Goal: Navigation & Orientation: Find specific page/section

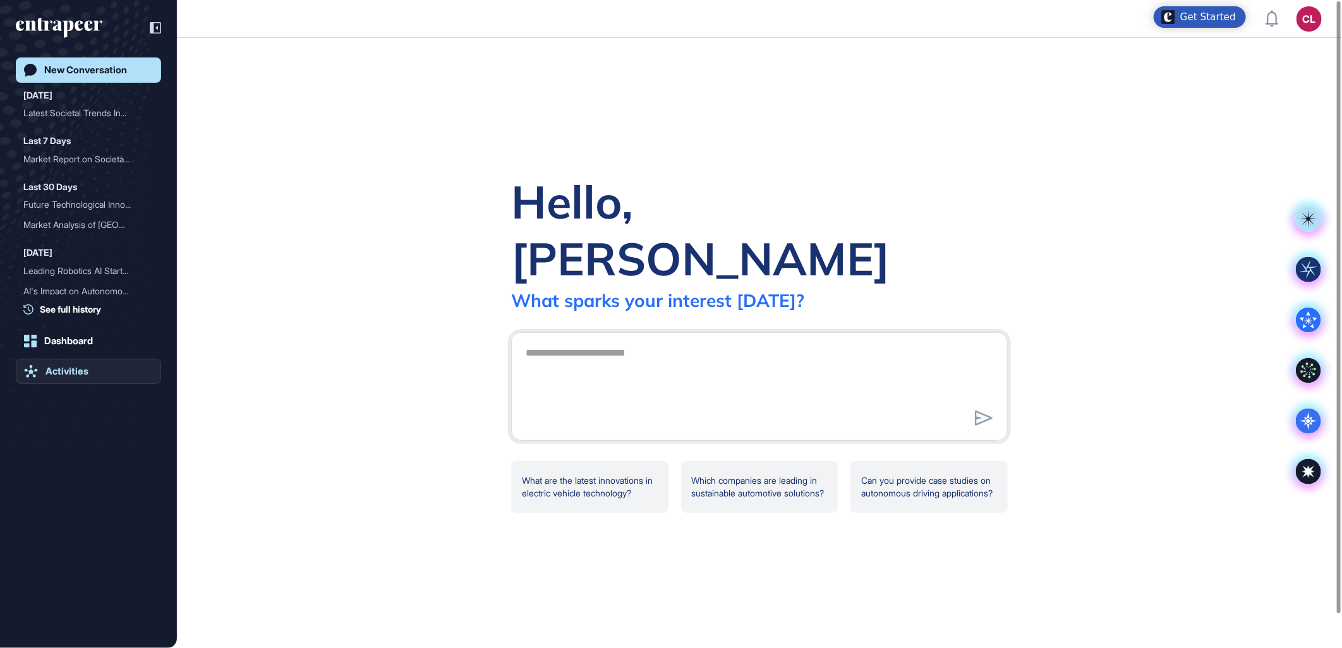
drag, startPoint x: 75, startPoint y: 372, endPoint x: 104, endPoint y: 361, distance: 30.8
click at [75, 372] on div "Activities" at bounding box center [66, 371] width 43 height 11
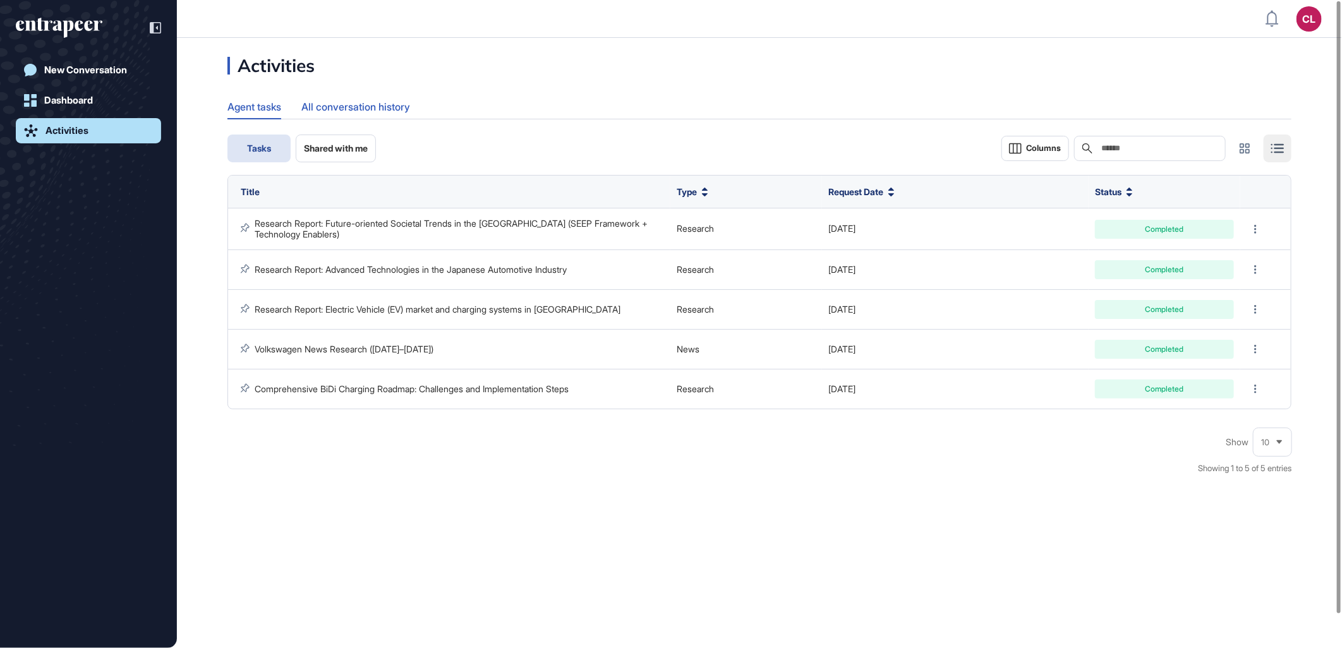
click at [319, 107] on div "All conversation history" at bounding box center [355, 107] width 109 height 25
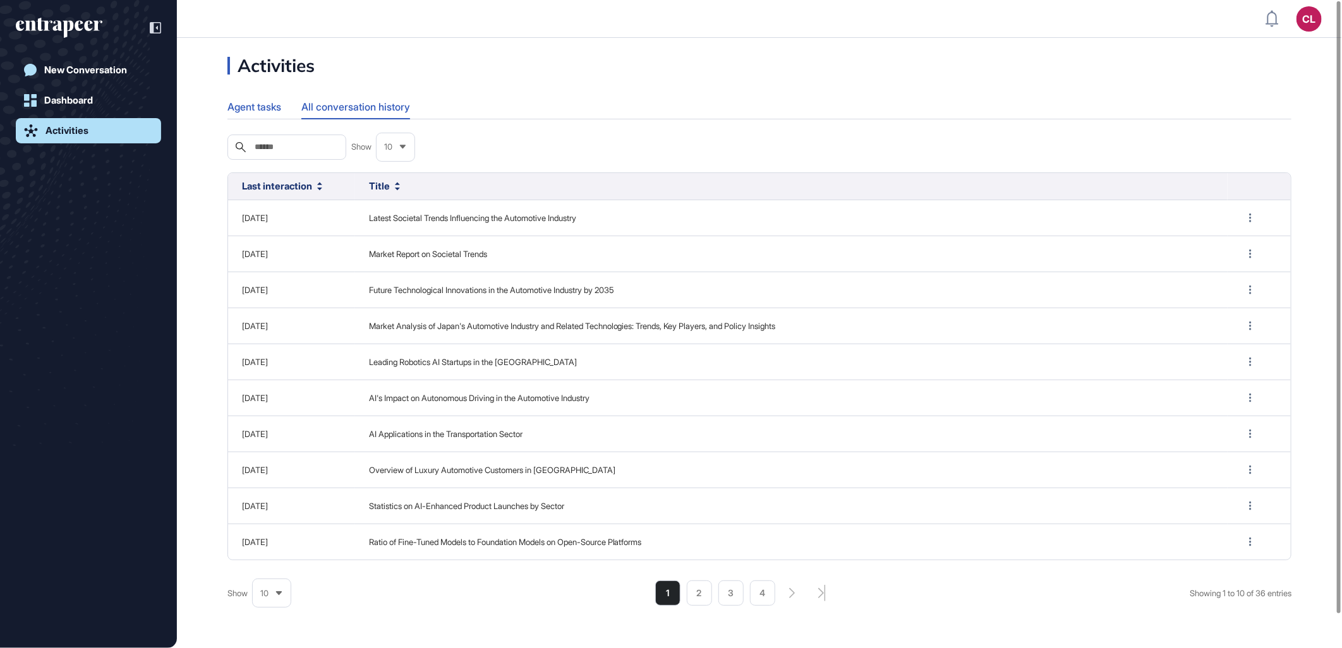
click at [237, 106] on div "Agent tasks" at bounding box center [254, 107] width 54 height 25
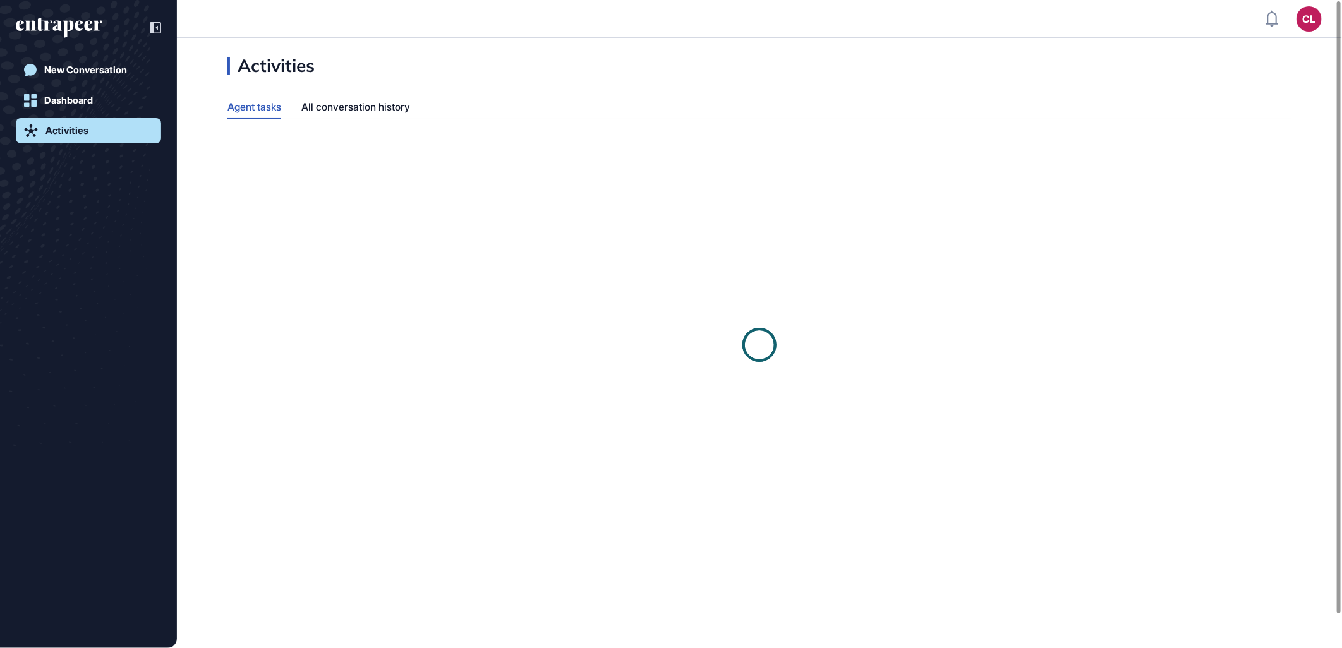
click at [80, 87] on div "New Conversation Dashboard Activities" at bounding box center [88, 337] width 145 height 559
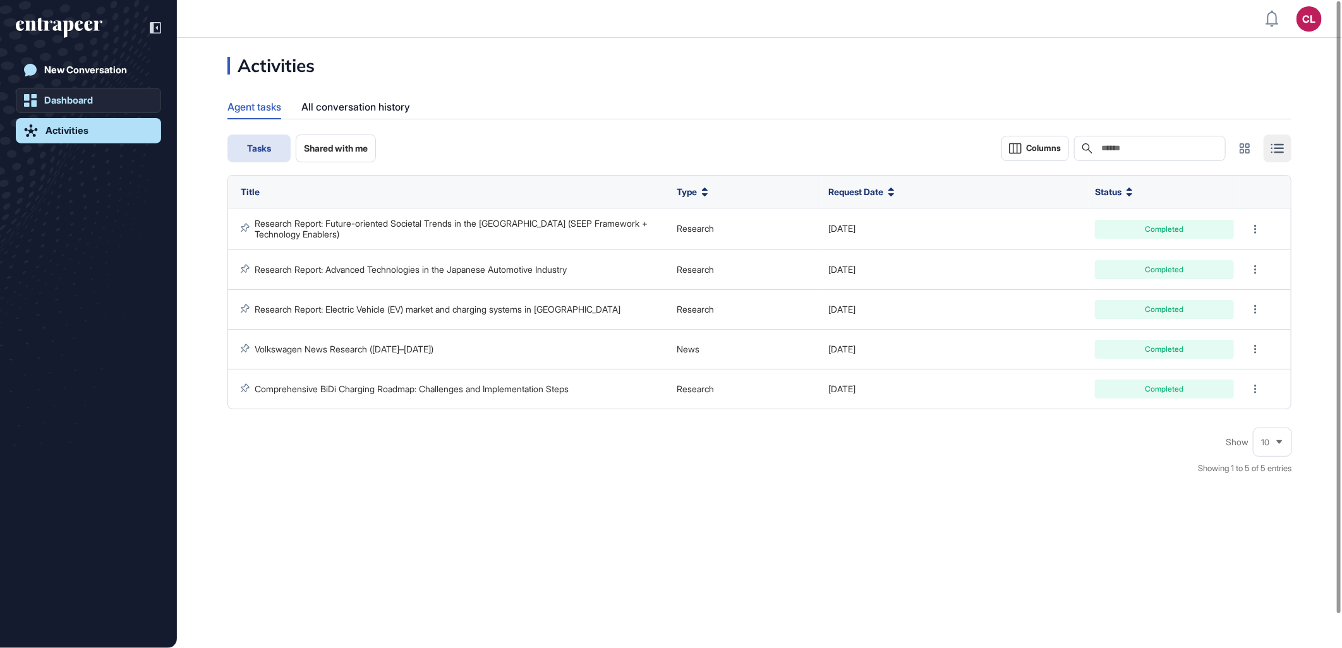
click at [76, 92] on link "Dashboard" at bounding box center [88, 100] width 145 height 25
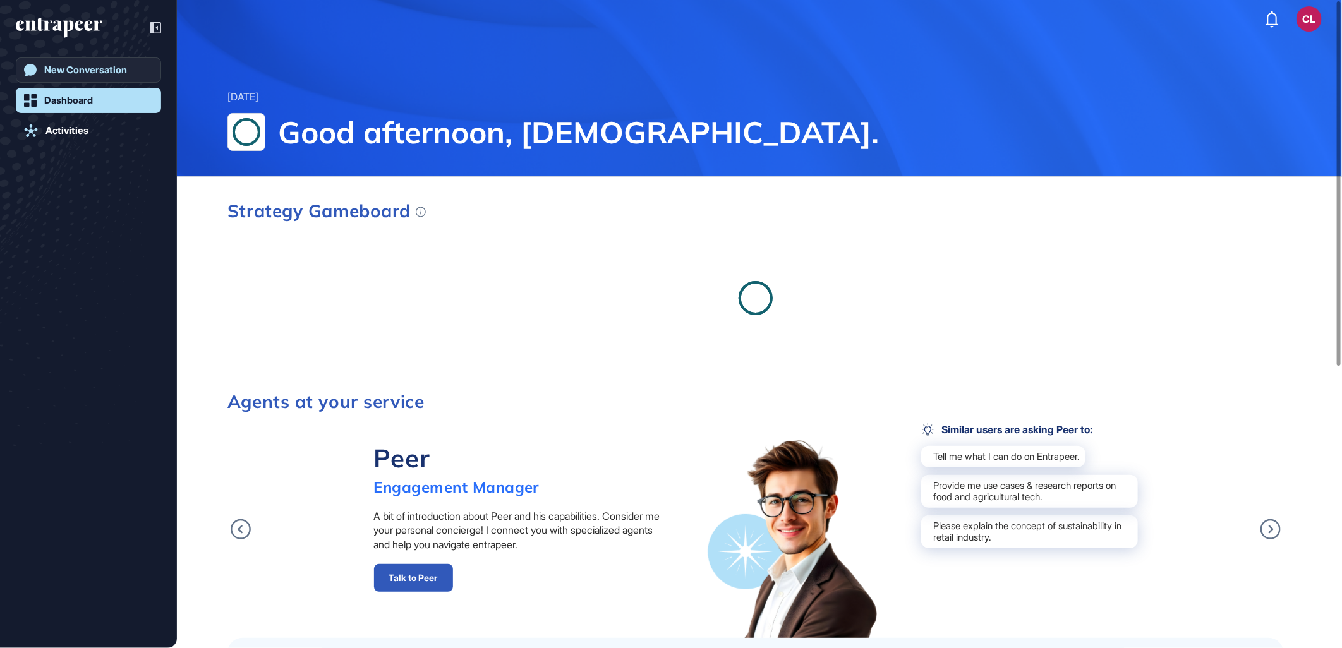
click at [80, 78] on link "New Conversation" at bounding box center [88, 70] width 145 height 25
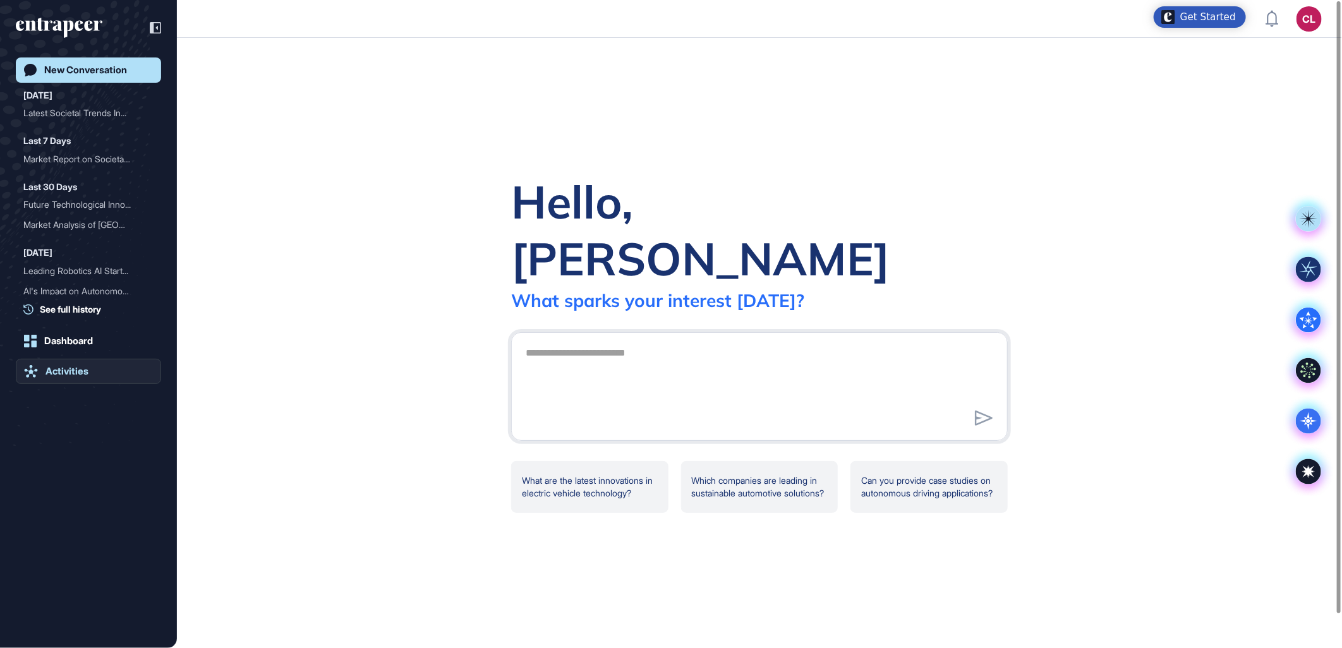
click at [71, 374] on div "Activities" at bounding box center [66, 371] width 43 height 11
